Goal: Information Seeking & Learning: Learn about a topic

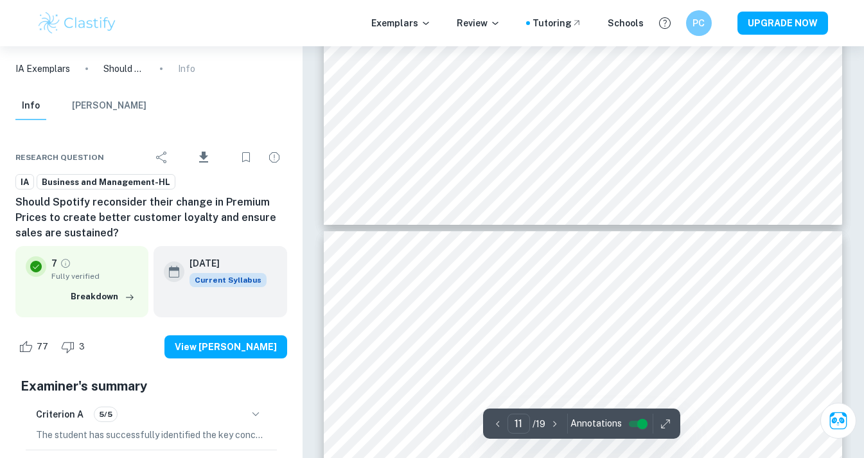
scroll to position [6853, 0]
